Goal: Task Accomplishment & Management: Manage account settings

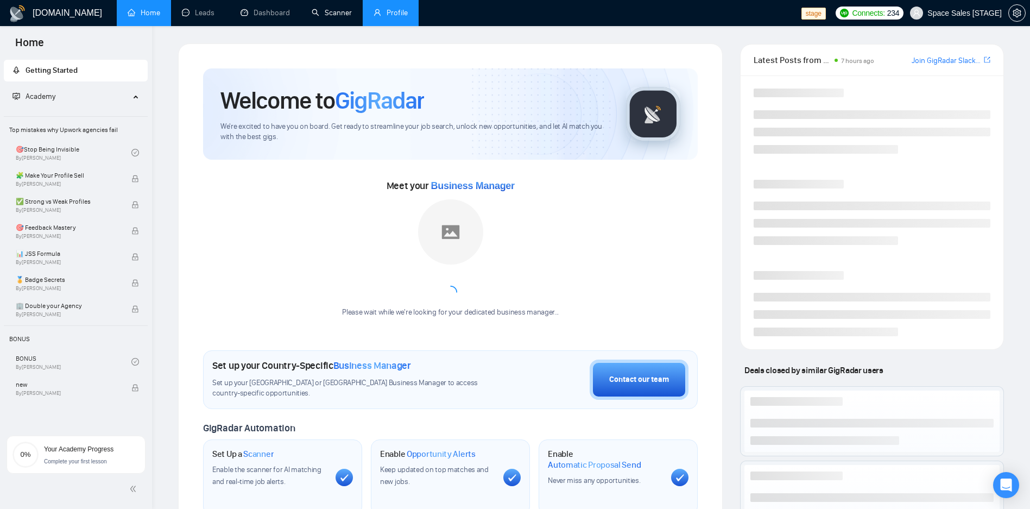
click at [377, 8] on link "Profile" at bounding box center [390, 12] width 34 height 9
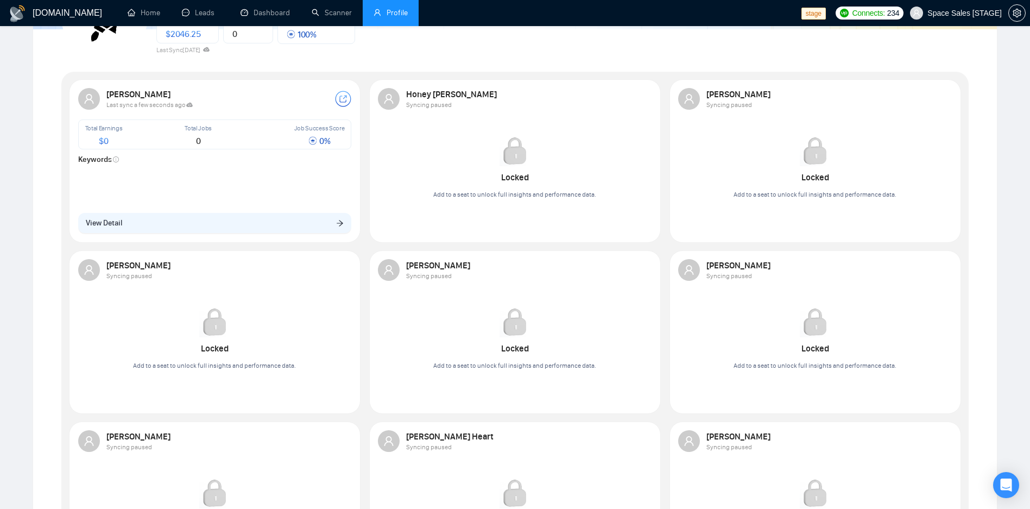
scroll to position [65, 0]
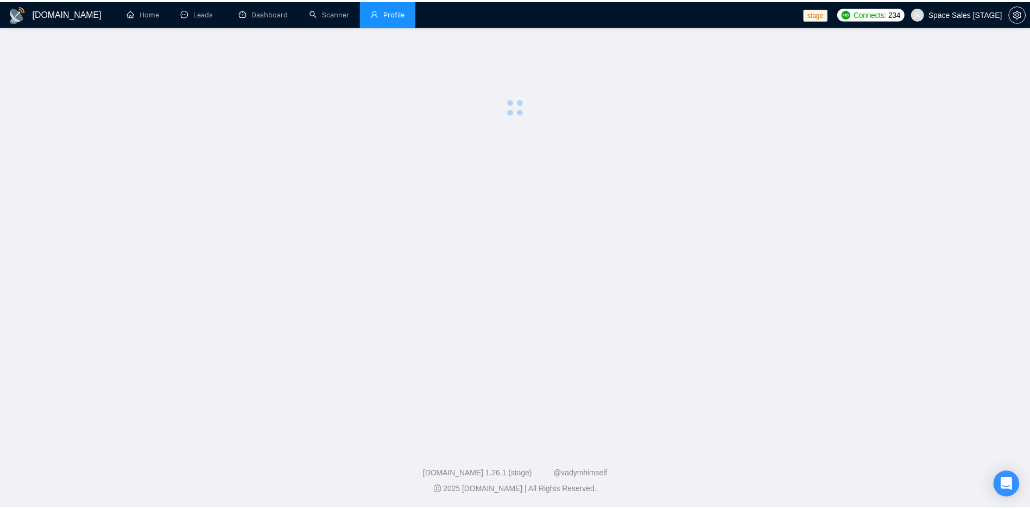
scroll to position [63, 0]
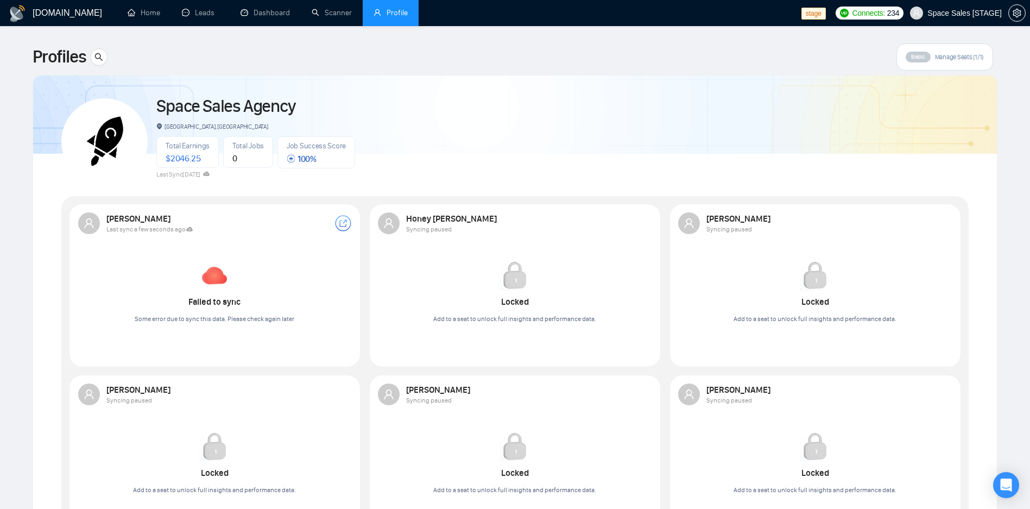
click at [515, 97] on div "Space Sales Agency [GEOGRAPHIC_DATA], [GEOGRAPHIC_DATA] Total Earnings $ 2046.2…" at bounding box center [514, 136] width 907 height 96
